Goal: Share content: Share content

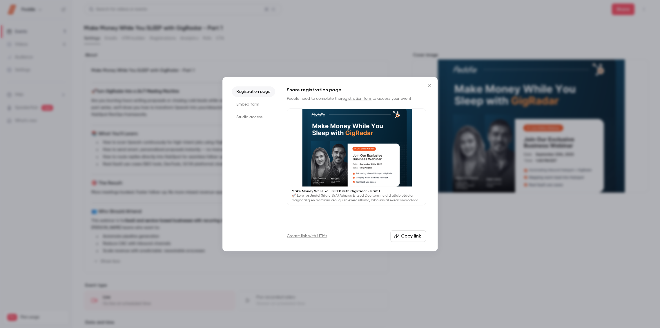
scroll to position [104, 0]
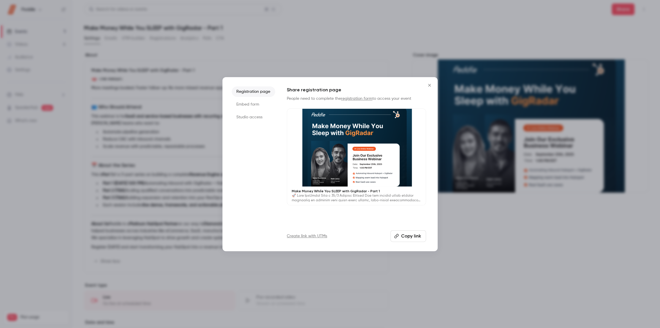
click at [430, 84] on icon "Close" at bounding box center [429, 85] width 7 height 5
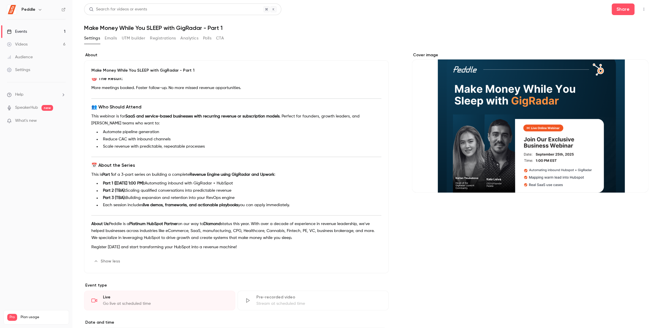
click at [41, 42] on link "Videos 6" at bounding box center [36, 44] width 73 height 13
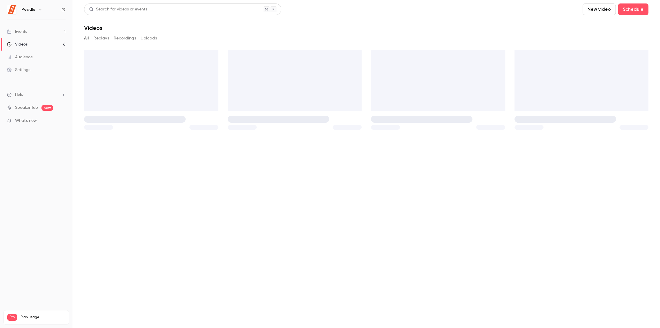
click at [48, 30] on link "Events 1" at bounding box center [36, 31] width 73 height 13
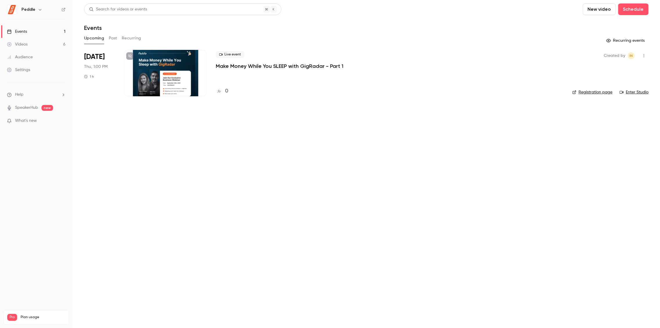
click at [250, 65] on p "Make Money While You SLEEP with GigRadar - Part 1" at bounding box center [280, 66] width 128 height 7
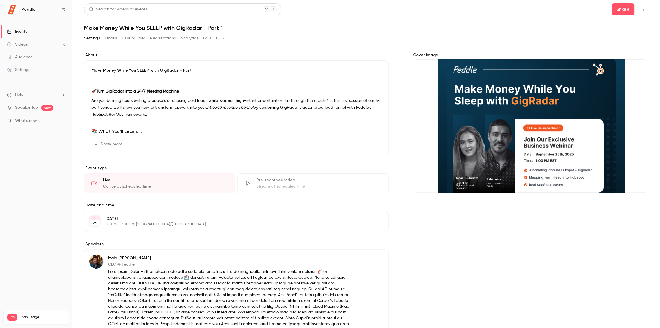
click at [112, 37] on button "Emails" at bounding box center [111, 38] width 12 height 9
click at [622, 12] on button "Share" at bounding box center [623, 9] width 23 height 12
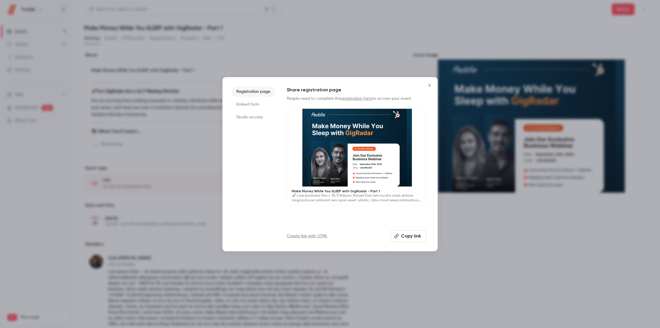
click at [408, 233] on button "Copy link" at bounding box center [408, 236] width 36 height 12
